Goal: Information Seeking & Learning: Learn about a topic

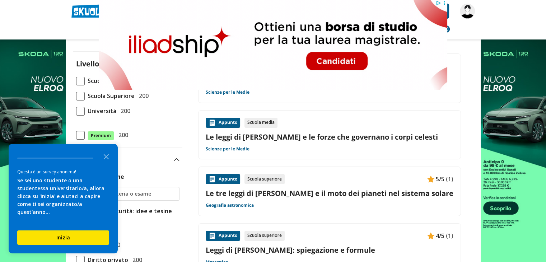
scroll to position [72, 0]
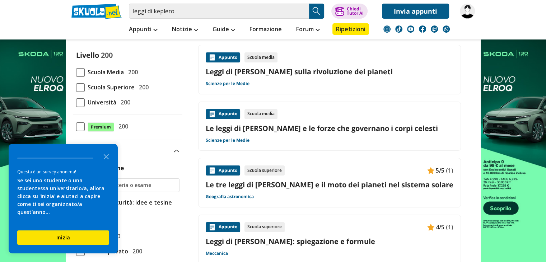
click at [375, 184] on link "Le tre leggi di Keplero e il moto dei pianeti nel sistema solare" at bounding box center [330, 185] width 248 height 10
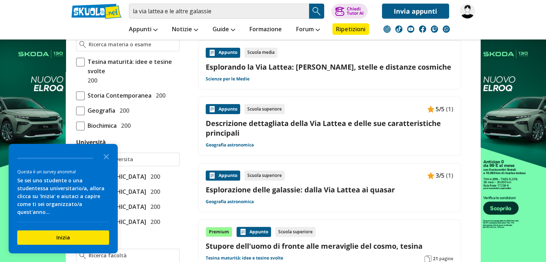
scroll to position [215, 0]
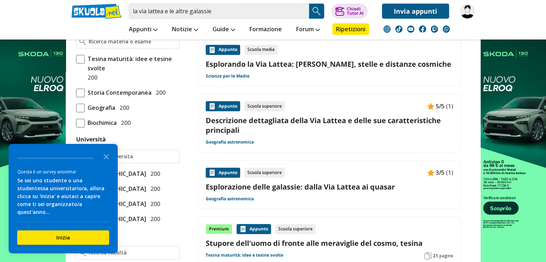
click at [361, 193] on div "Appunto Scuola superiore 3/5 (1) Esplorazione delle galassie: dalla Via Lattea …" at bounding box center [330, 185] width 248 height 34
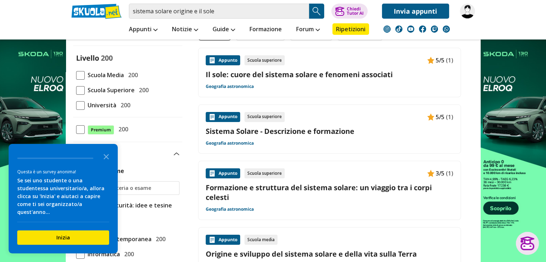
scroll to position [72, 0]
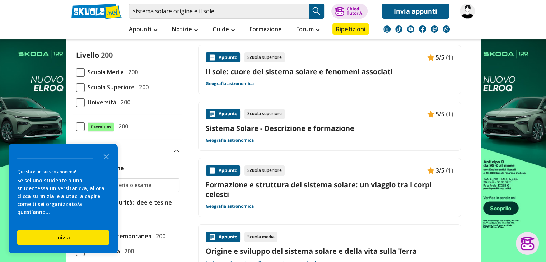
click at [350, 135] on div "Appunto Scuola superiore 5/5 (1) Sistema Solare - Descrizione e formazione Geog…" at bounding box center [330, 126] width 248 height 34
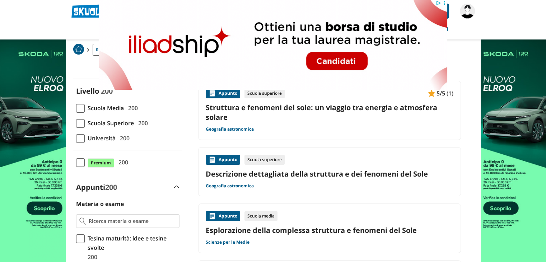
click at [296, 178] on link "Descrizione dettagliata della struttura e dei fenomeni del Sole" at bounding box center [330, 174] width 248 height 10
